Goal: Check status: Check status

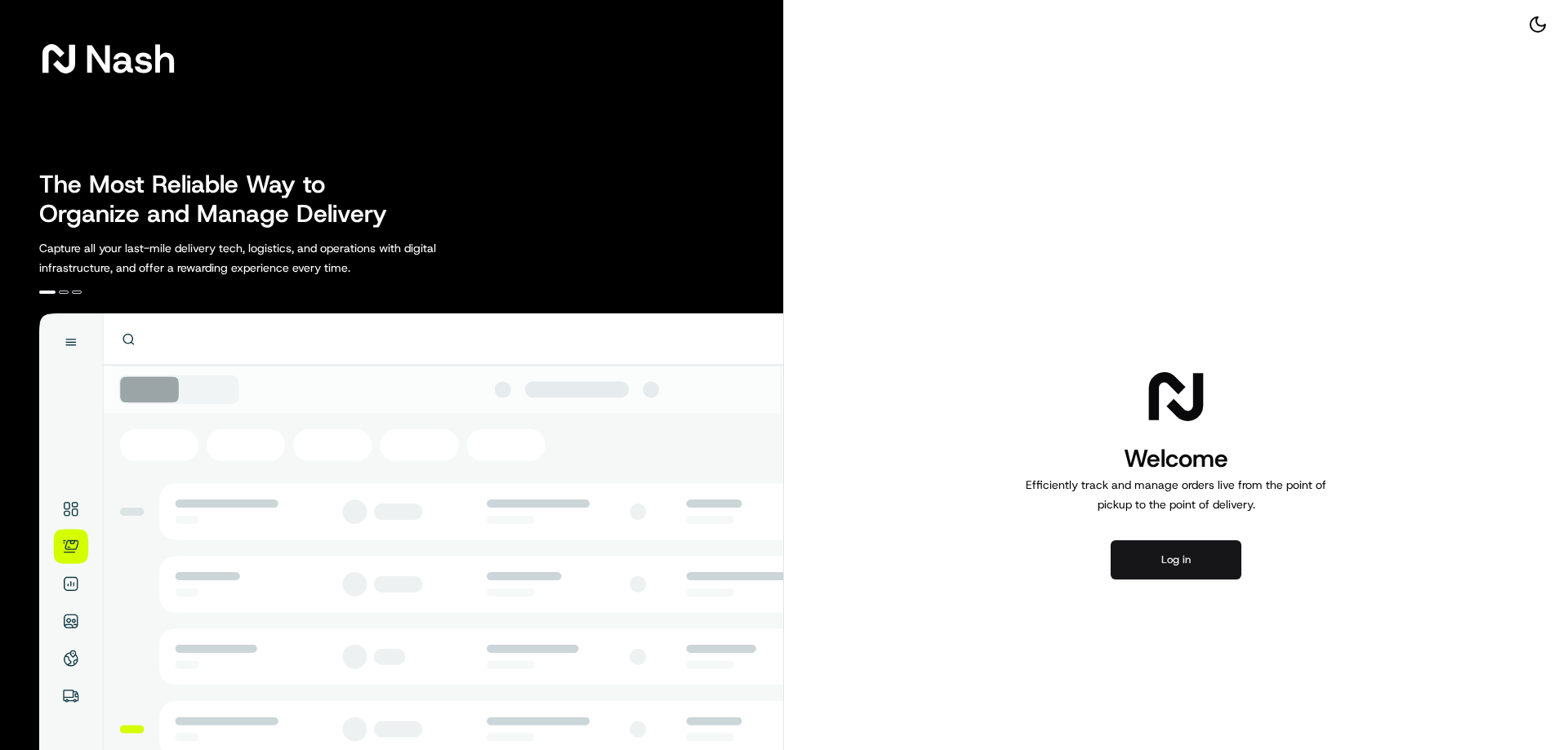
click at [1190, 561] on button "Log in" at bounding box center [1176, 559] width 131 height 39
